Goal: Register for event/course: Register for event/course

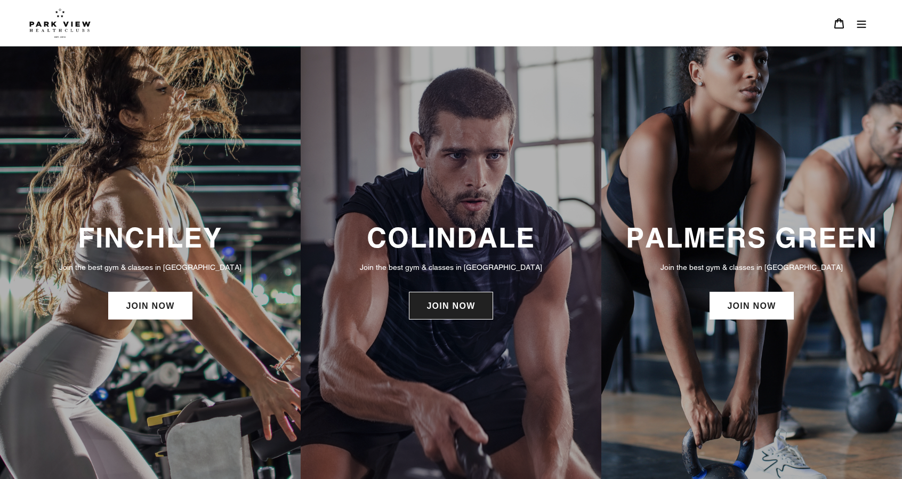
click at [457, 307] on link "JOIN NOW" at bounding box center [451, 306] width 84 height 28
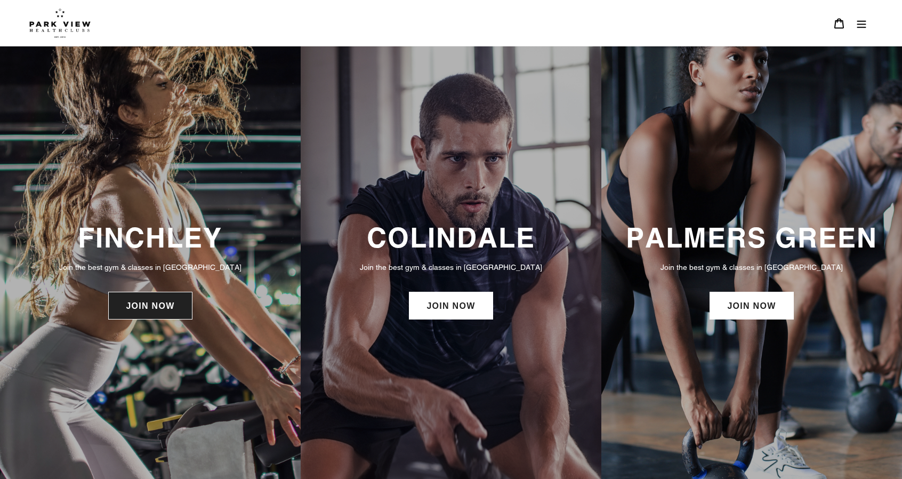
click at [163, 309] on link "JOIN NOW" at bounding box center [150, 306] width 84 height 28
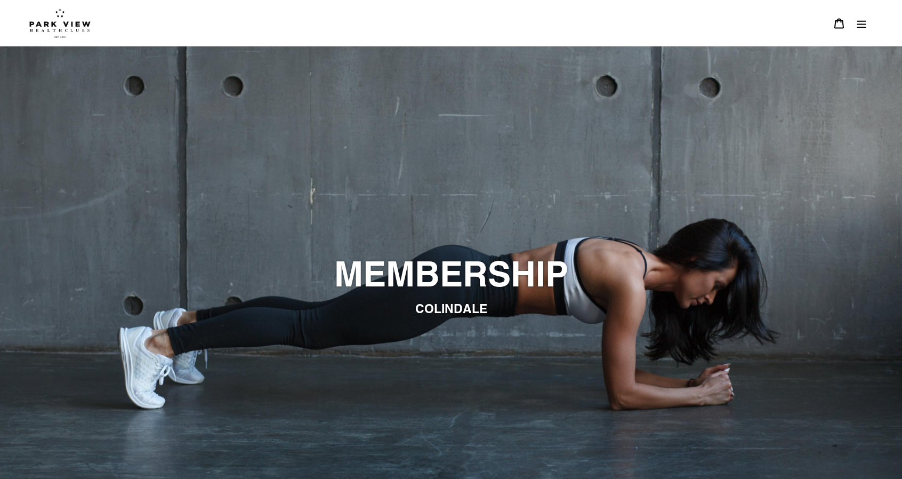
click at [861, 22] on icon "Menu" at bounding box center [861, 23] width 11 height 11
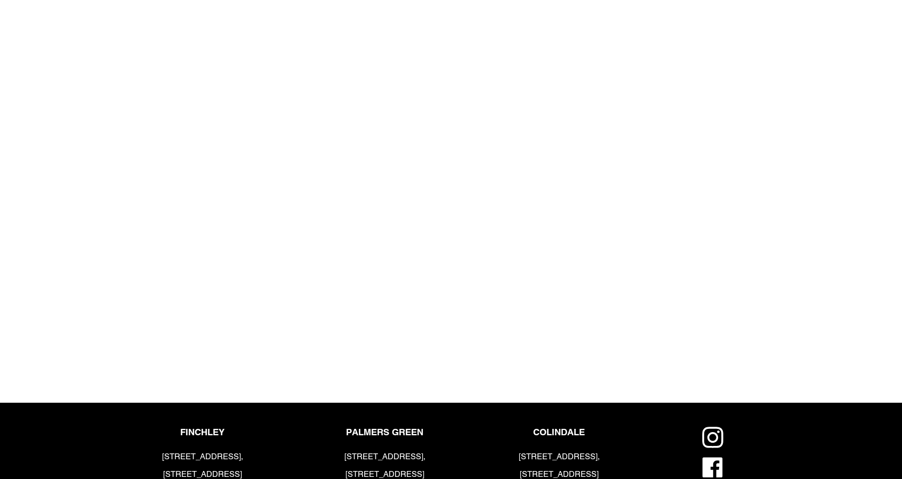
scroll to position [1424, 0]
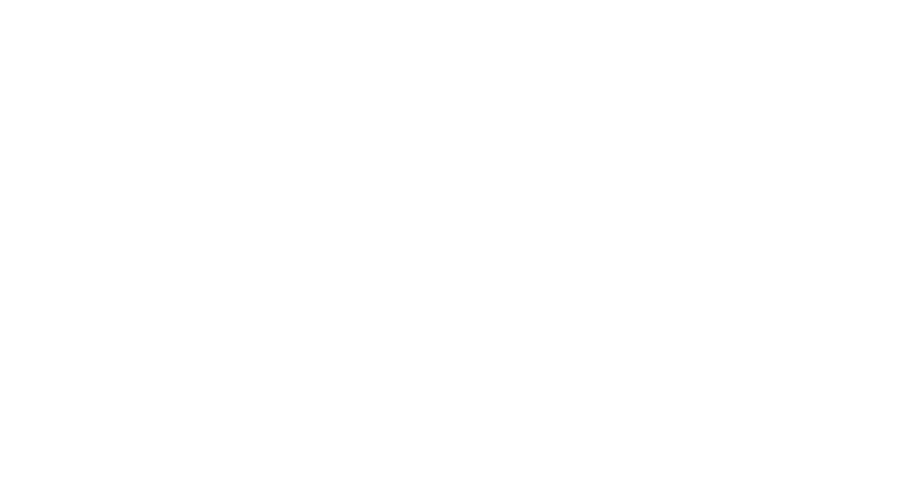
scroll to position [693, 0]
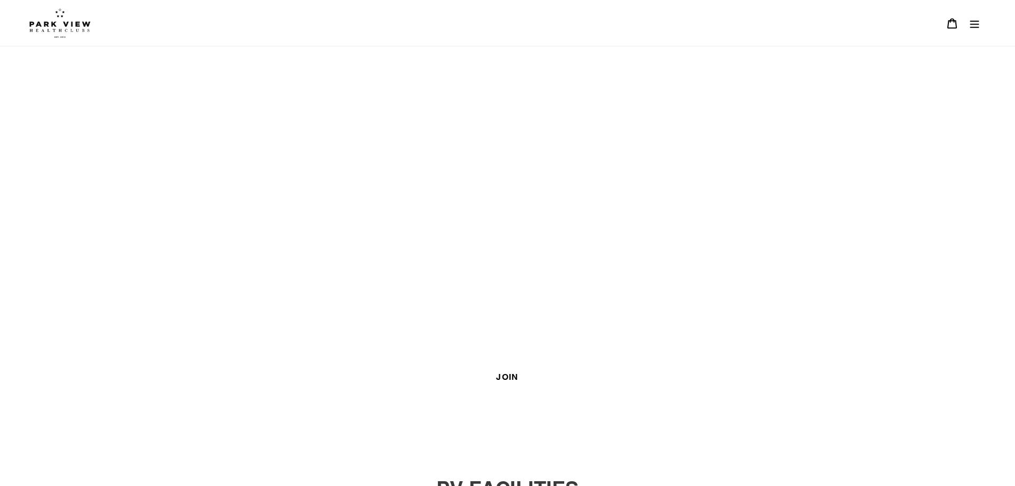
click at [979, 27] on icon "Menu" at bounding box center [975, 23] width 9 height 7
click at [134, 87] on button "JOIN US" at bounding box center [507, 89] width 1015 height 29
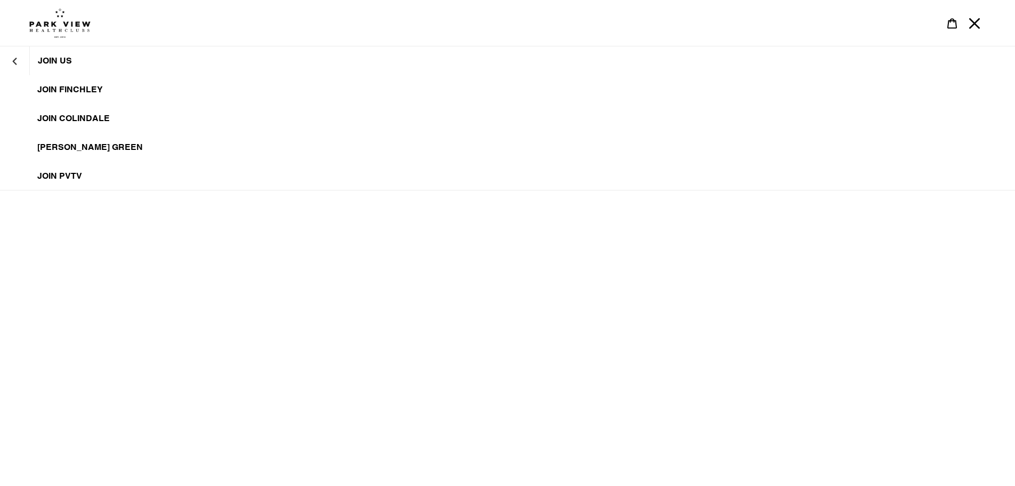
click at [74, 118] on span "JOIN Colindale" at bounding box center [73, 118] width 72 height 11
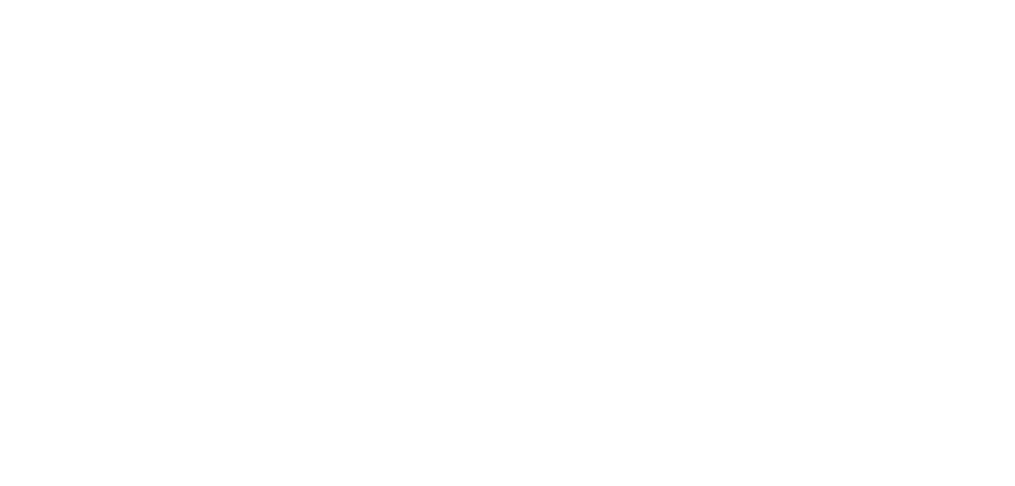
scroll to position [670, 0]
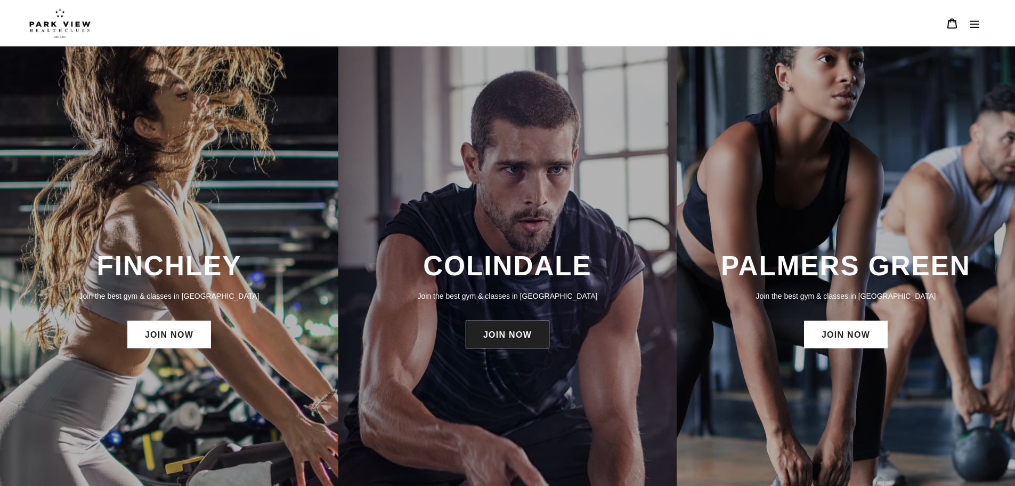
click at [505, 332] on link "JOIN NOW" at bounding box center [508, 334] width 84 height 28
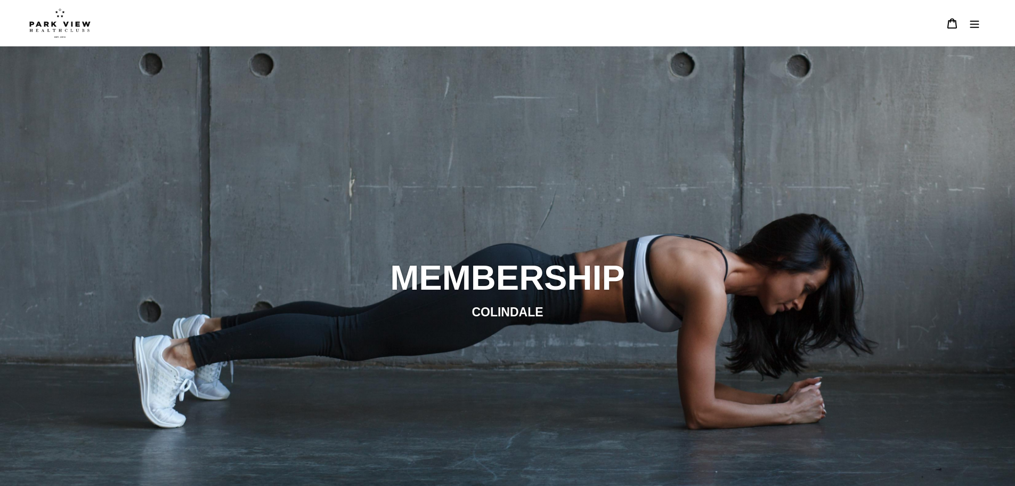
click at [965, 34] on button "Menu" at bounding box center [975, 23] width 22 height 23
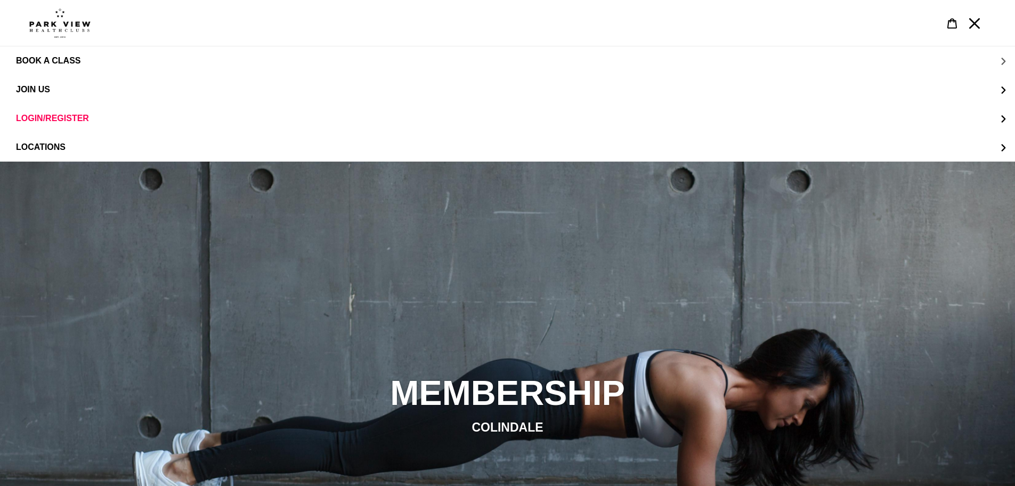
click at [167, 63] on button "BOOK A CLASS" at bounding box center [507, 60] width 1015 height 29
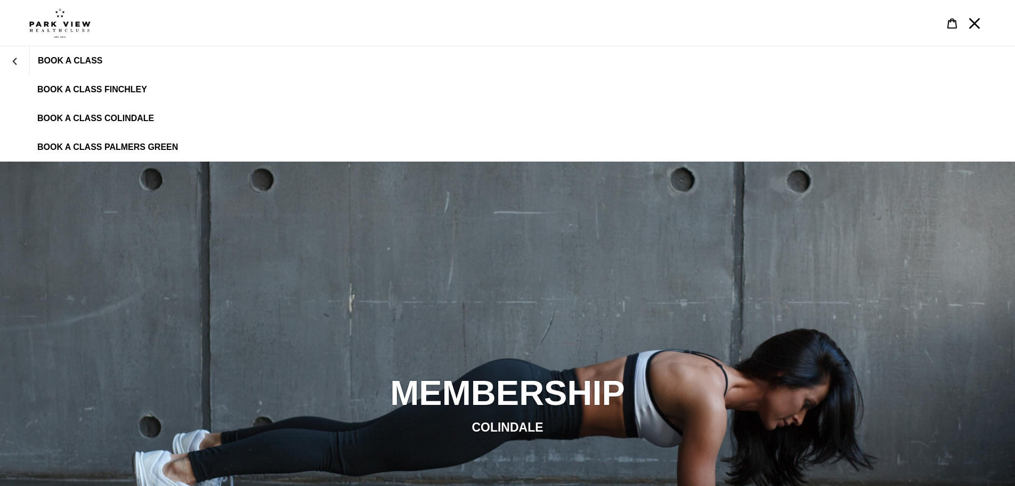
click at [128, 113] on link "BOOK A CLASS COLINDALE" at bounding box center [507, 118] width 1015 height 29
